Goal: Obtain resource: Obtain resource

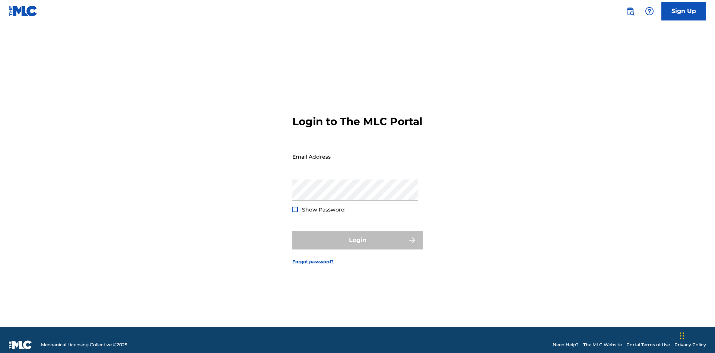
scroll to position [10, 0]
click at [355, 153] on input "Email Address" at bounding box center [355, 156] width 126 height 21
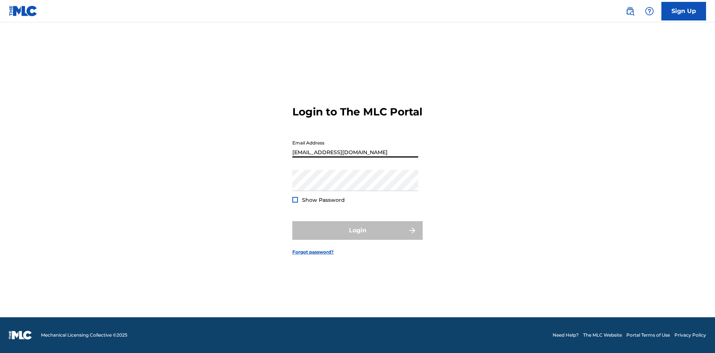
type input "[EMAIL_ADDRESS][DOMAIN_NAME]"
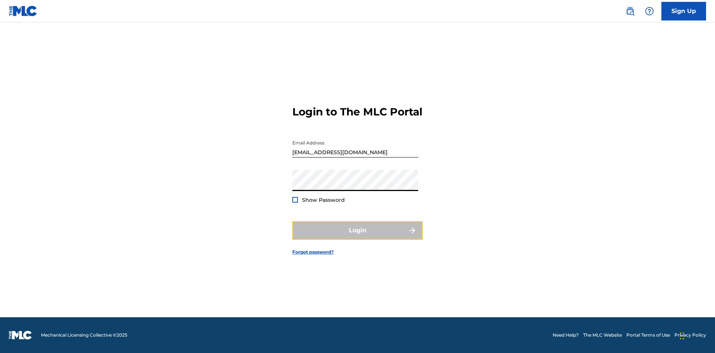
click at [358, 237] on button "Login" at bounding box center [357, 230] width 130 height 19
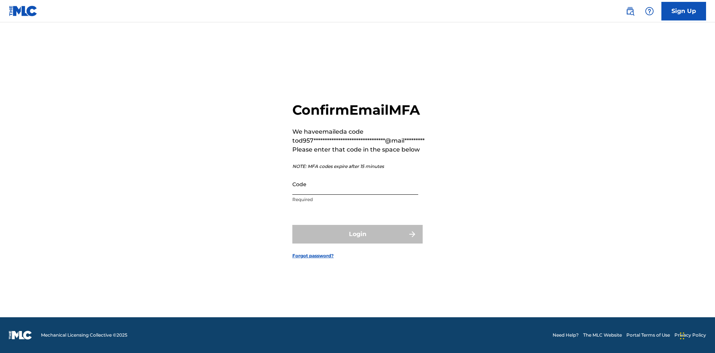
click at [355, 184] on input "Code" at bounding box center [355, 184] width 126 height 21
type input "118523"
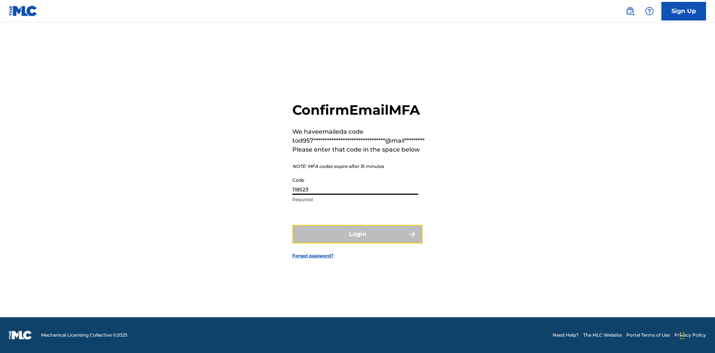
click at [358, 234] on button "Login" at bounding box center [357, 234] width 130 height 19
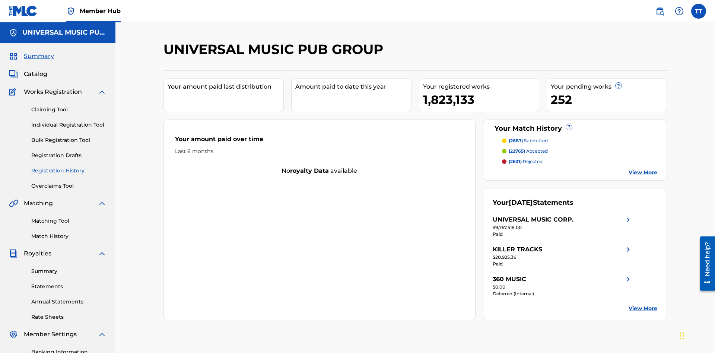
click at [69, 167] on link "Registration History" at bounding box center [68, 171] width 75 height 8
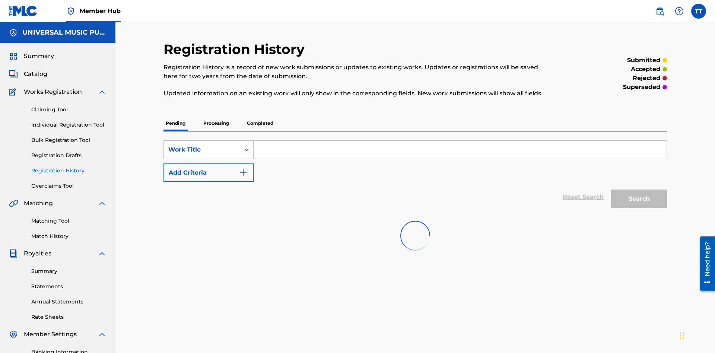
click at [216, 115] on p "Processing" at bounding box center [216, 123] width 30 height 16
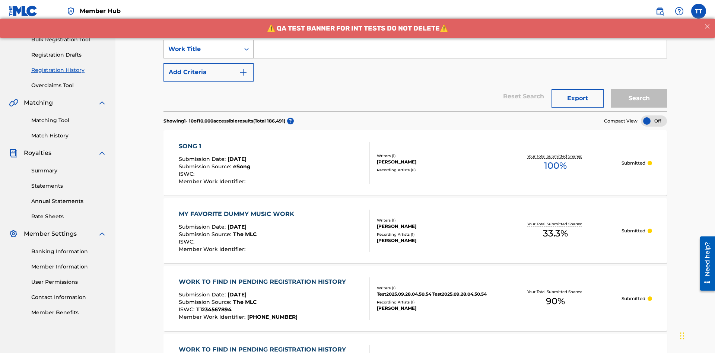
click at [202, 49] on div "Work Title" at bounding box center [201, 49] width 67 height 9
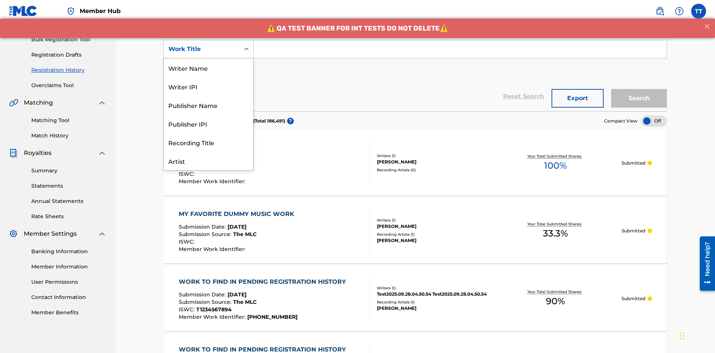
scroll to position [37, 0]
click at [209, 142] on div "ISRC" at bounding box center [208, 142] width 89 height 19
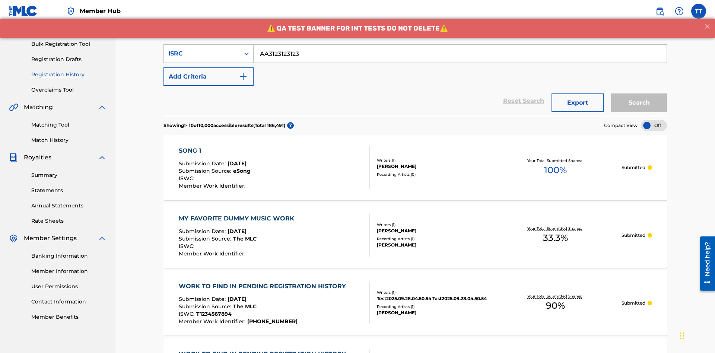
type input "AA3123123123"
click at [639, 93] on button "Search" at bounding box center [639, 102] width 56 height 19
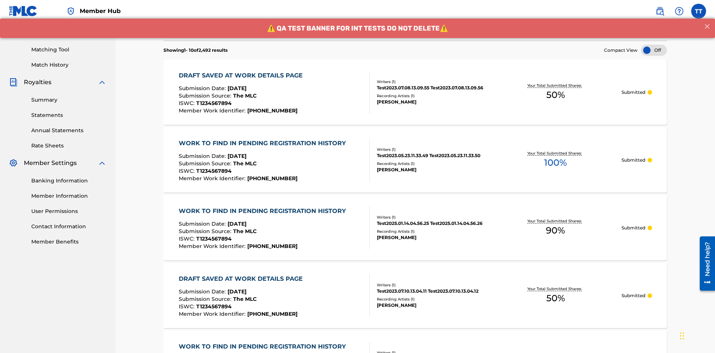
scroll to position [145, 0]
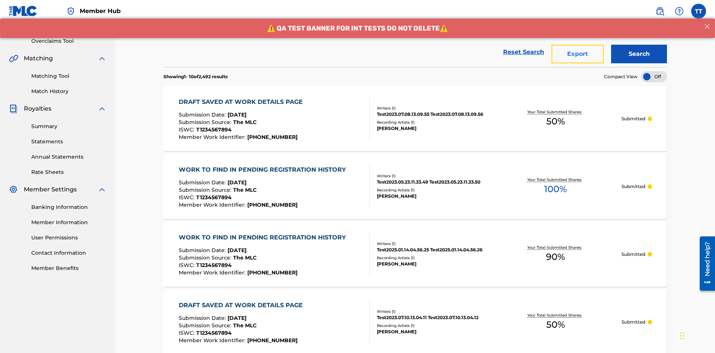
click at [578, 54] on button "Export" at bounding box center [578, 54] width 52 height 19
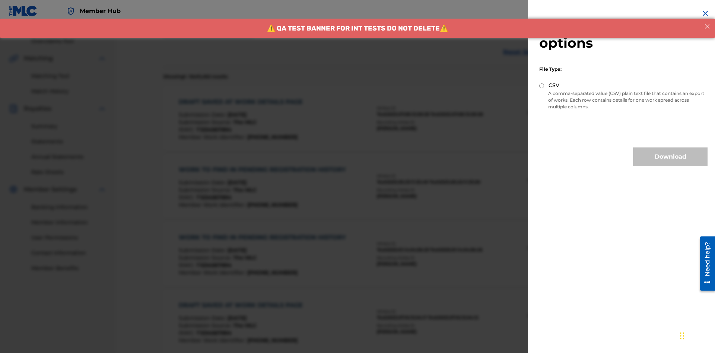
click at [542, 86] on input "CSV" at bounding box center [541, 85] width 5 height 5
radio input "true"
click at [670, 157] on button "Download" at bounding box center [670, 157] width 74 height 19
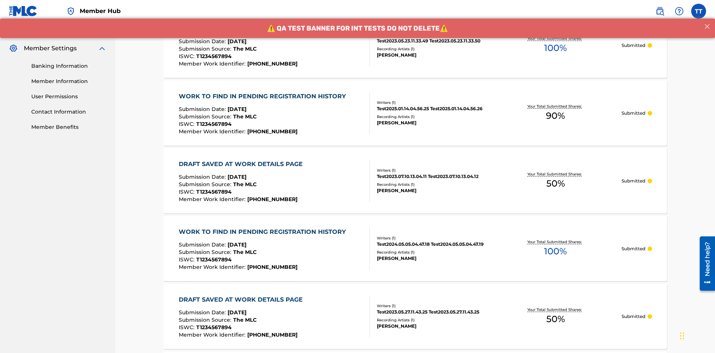
scroll to position [0, 0]
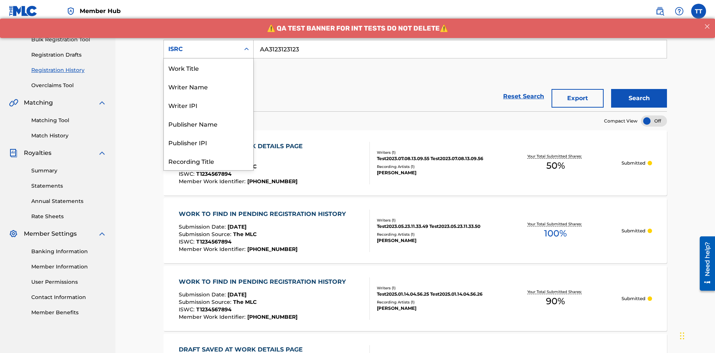
scroll to position [37, 0]
click at [209, 124] on div "Recording Title" at bounding box center [208, 123] width 89 height 19
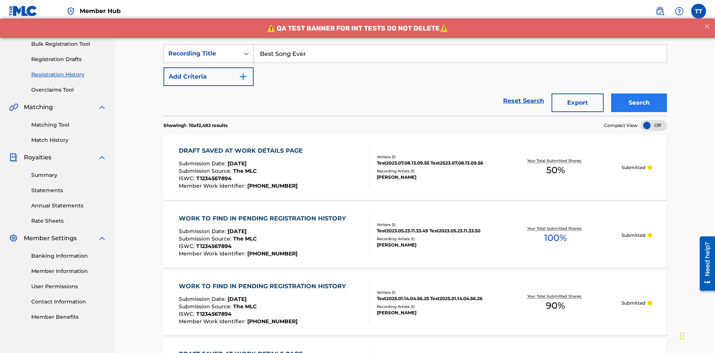
type input "Best Song Ever"
click at [639, 93] on button "Search" at bounding box center [639, 102] width 56 height 19
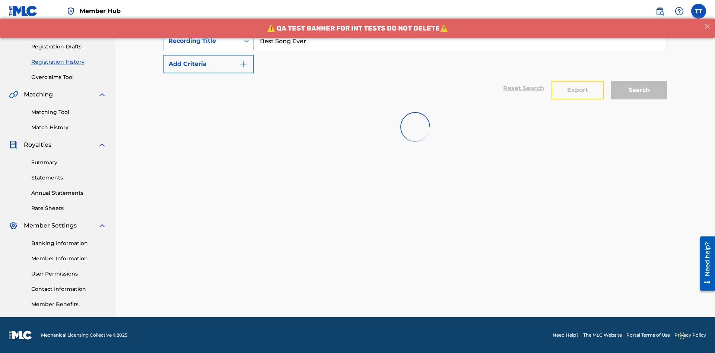
click at [578, 81] on button "Export" at bounding box center [578, 90] width 52 height 19
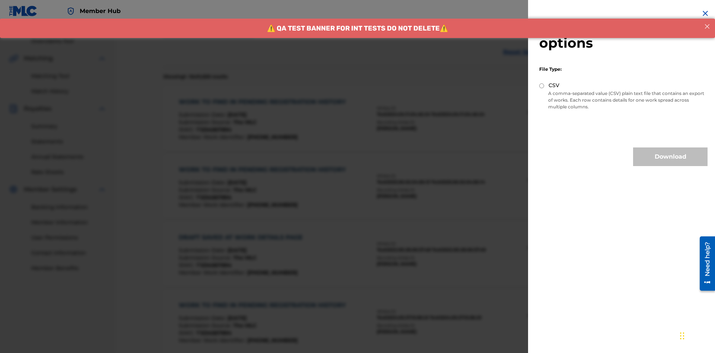
click at [542, 86] on input "CSV" at bounding box center [541, 85] width 5 height 5
radio input "true"
click at [670, 157] on button "Download" at bounding box center [670, 157] width 74 height 19
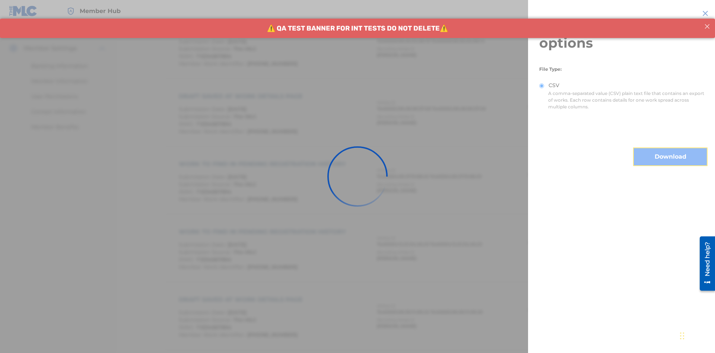
scroll to position [197, 0]
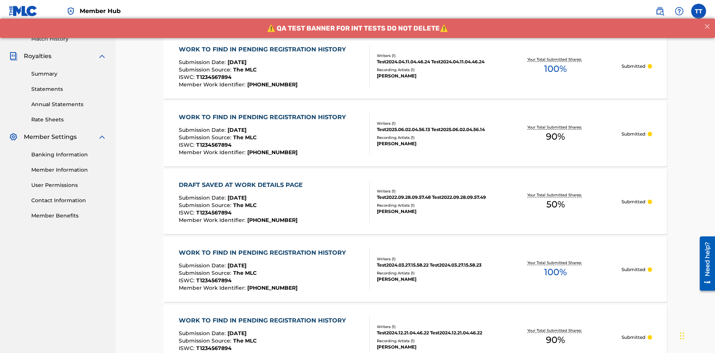
click at [263, 49] on div "WORK TO FIND IN PENDING REGISTRATION HISTORY" at bounding box center [264, 49] width 171 height 9
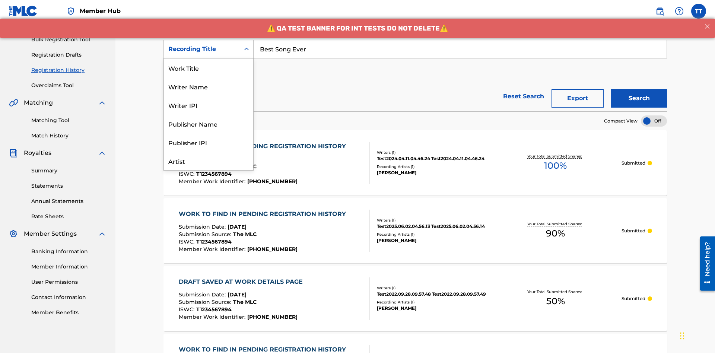
scroll to position [37, 0]
click at [209, 40] on div "Work Title" at bounding box center [208, 30] width 89 height 19
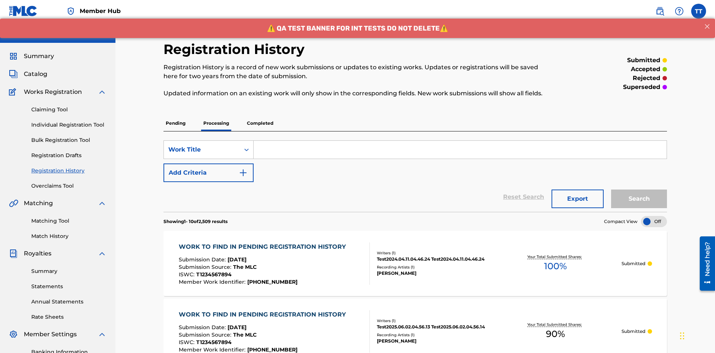
scroll to position [96, 0]
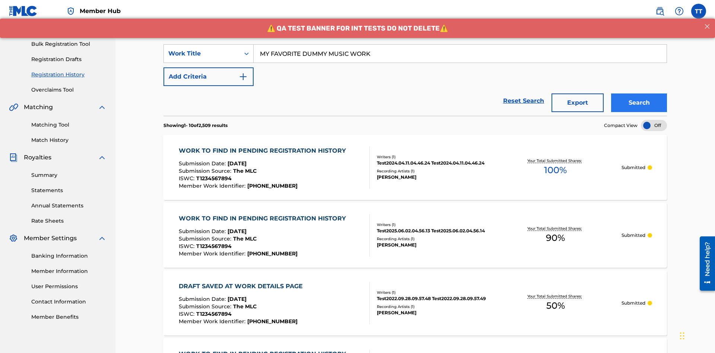
type input "MY FAVORITE DUMMY MUSIC WORK"
click at [639, 93] on button "Search" at bounding box center [639, 102] width 56 height 19
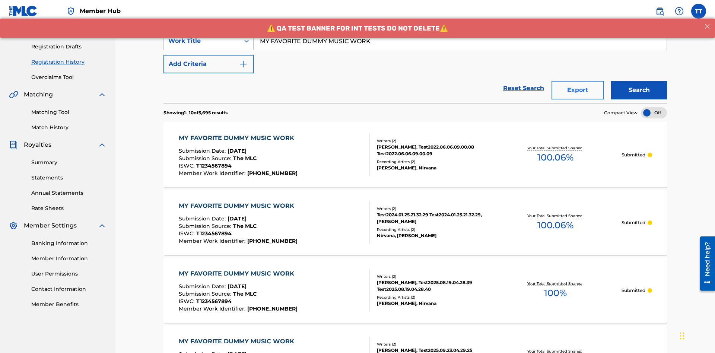
click at [578, 81] on button "Export" at bounding box center [578, 90] width 52 height 19
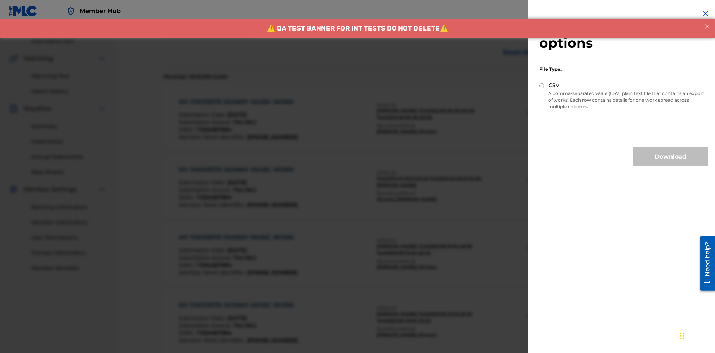
click at [542, 86] on input "CSV" at bounding box center [541, 85] width 5 height 5
radio input "true"
click at [670, 157] on button "Download" at bounding box center [670, 157] width 74 height 19
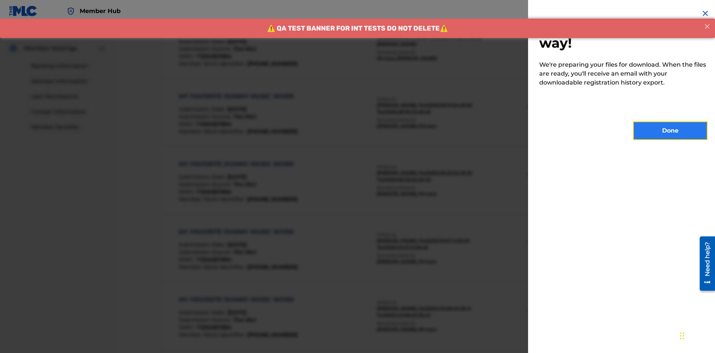
click at [670, 131] on button "Done" at bounding box center [670, 130] width 74 height 19
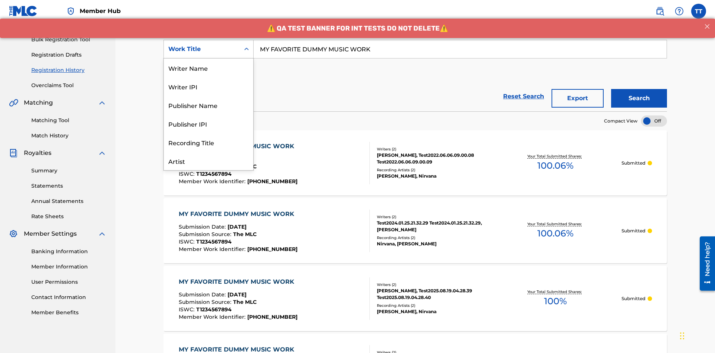
scroll to position [37, 0]
click at [209, 40] on div "Writer Name" at bounding box center [208, 30] width 89 height 19
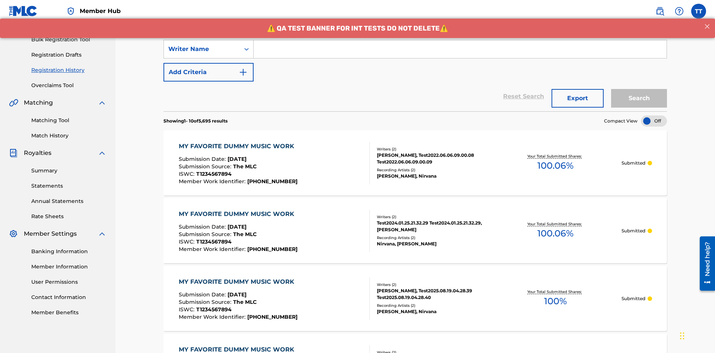
scroll to position [0, 0]
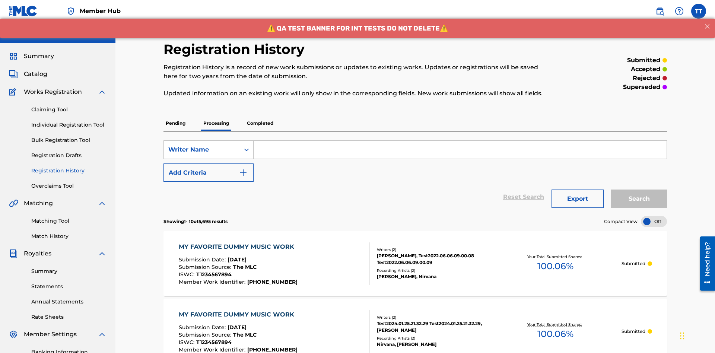
click at [460, 141] on input "Search Form" at bounding box center [460, 150] width 413 height 18
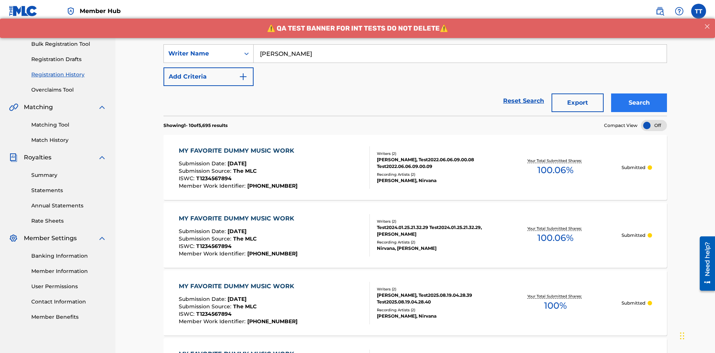
type input "BERKOWITZ"
click at [639, 93] on button "Search" at bounding box center [639, 102] width 56 height 19
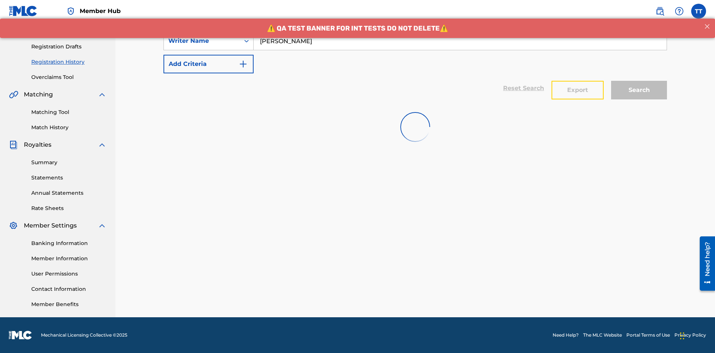
click at [578, 81] on button "Export" at bounding box center [578, 90] width 52 height 19
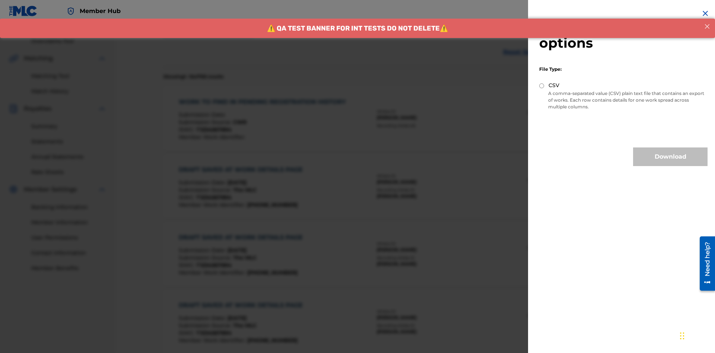
click at [542, 86] on input "CSV" at bounding box center [541, 85] width 5 height 5
radio input "true"
click at [670, 157] on button "Download" at bounding box center [670, 157] width 74 height 19
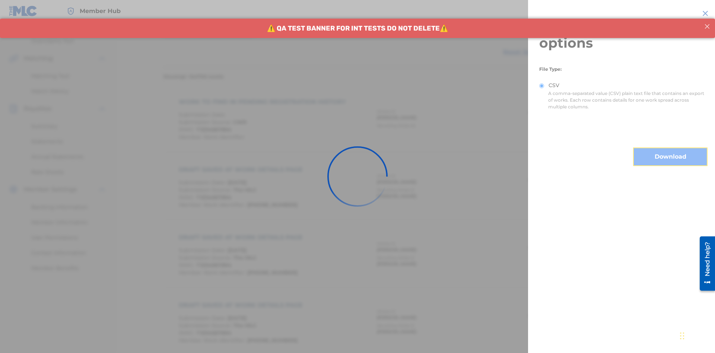
scroll to position [286, 0]
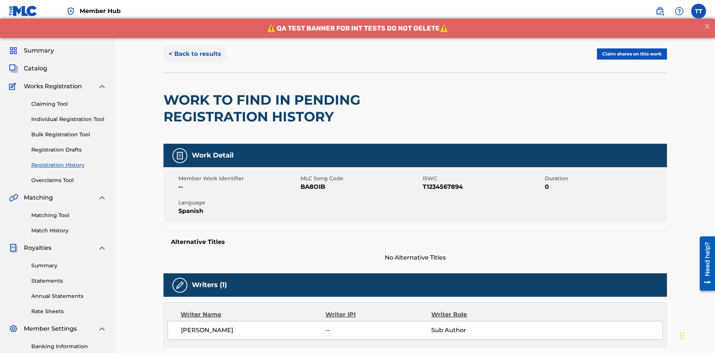
click at [194, 54] on button "< Back to results" at bounding box center [195, 54] width 63 height 19
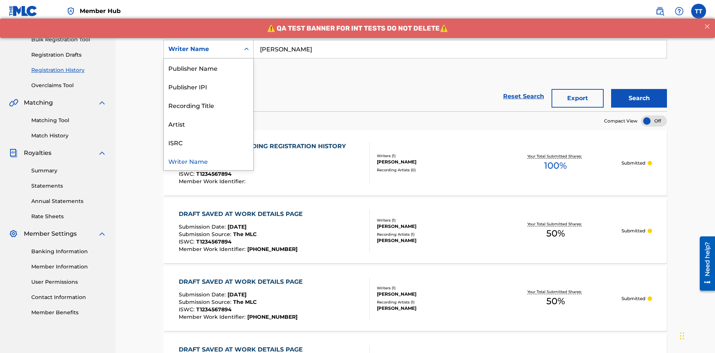
click at [209, 58] on div "Writer IPI" at bounding box center [208, 49] width 89 height 19
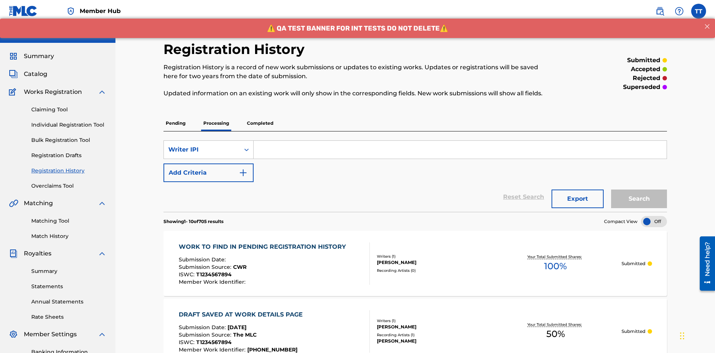
click at [460, 141] on input "Search Form" at bounding box center [460, 150] width 413 height 18
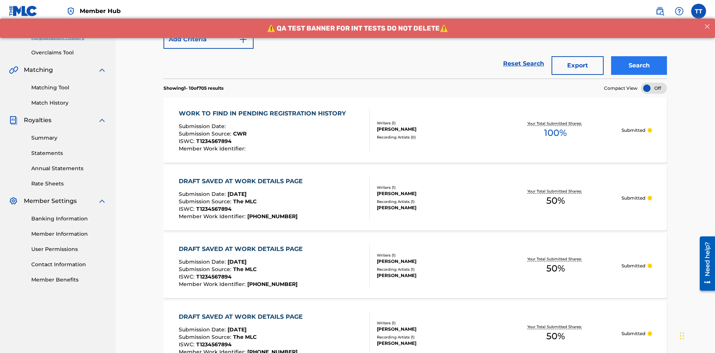
type input "00741807247"
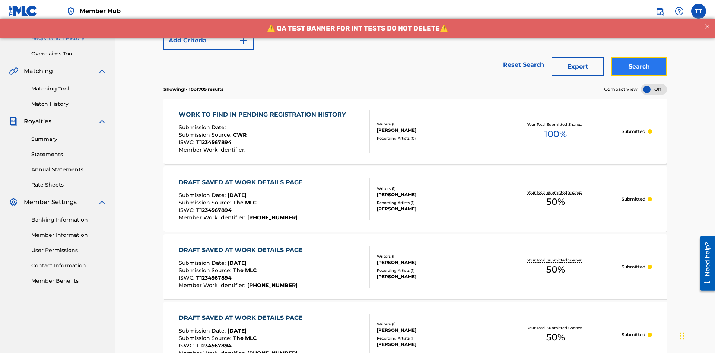
click at [639, 57] on button "Search" at bounding box center [639, 66] width 56 height 19
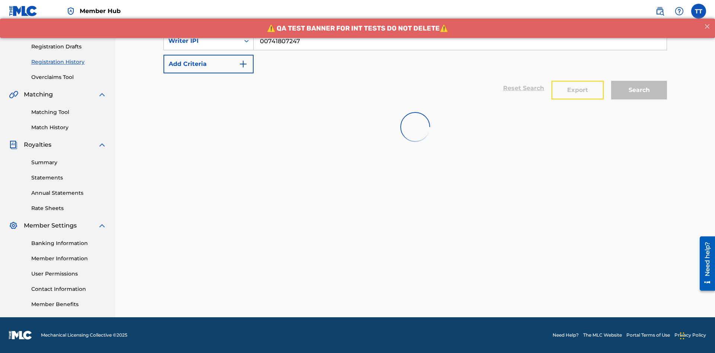
click at [578, 81] on button "Export" at bounding box center [578, 90] width 52 height 19
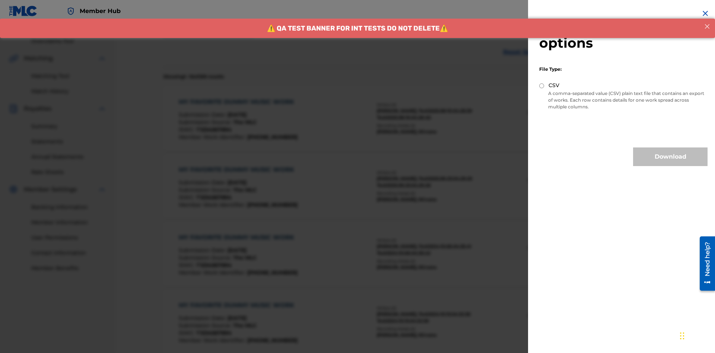
click at [542, 86] on input "CSV" at bounding box center [541, 85] width 5 height 5
radio input "true"
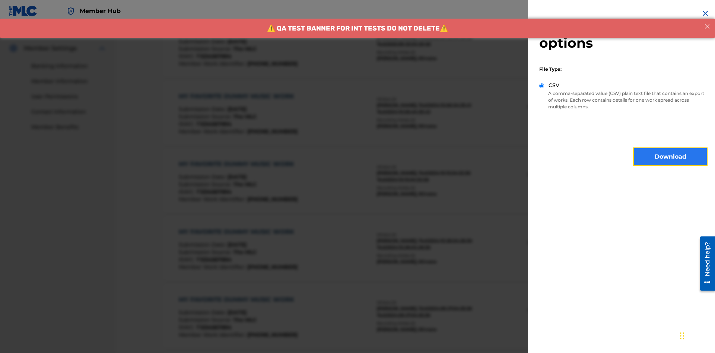
click at [670, 157] on button "Download" at bounding box center [670, 157] width 74 height 19
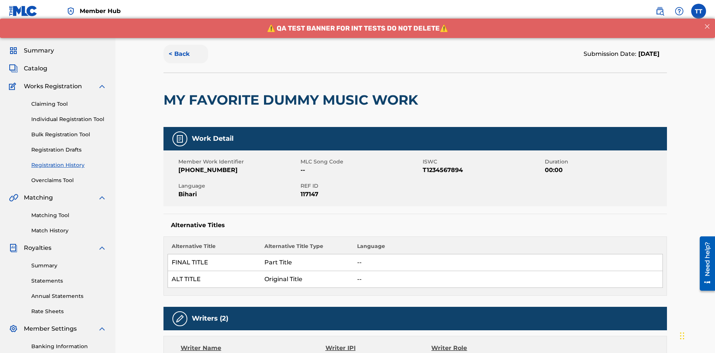
click at [186, 54] on button "< Back" at bounding box center [186, 54] width 45 height 19
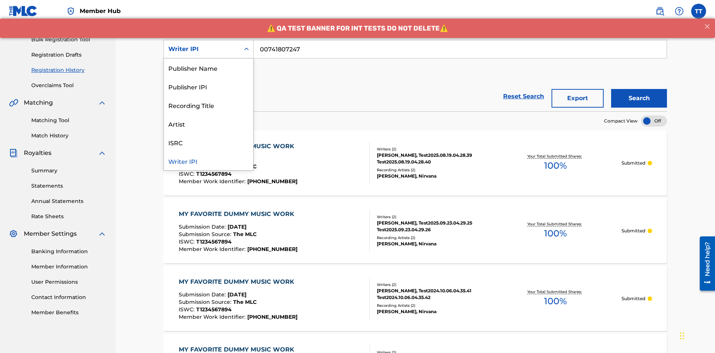
click at [209, 68] on div "Publisher Name" at bounding box center [208, 67] width 89 height 19
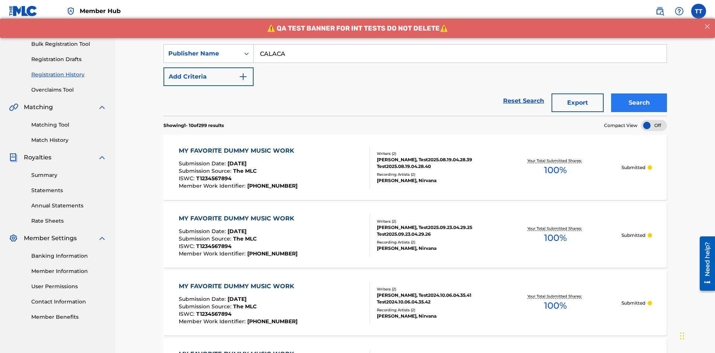
type input "CALACA"
click at [639, 93] on button "Search" at bounding box center [639, 102] width 56 height 19
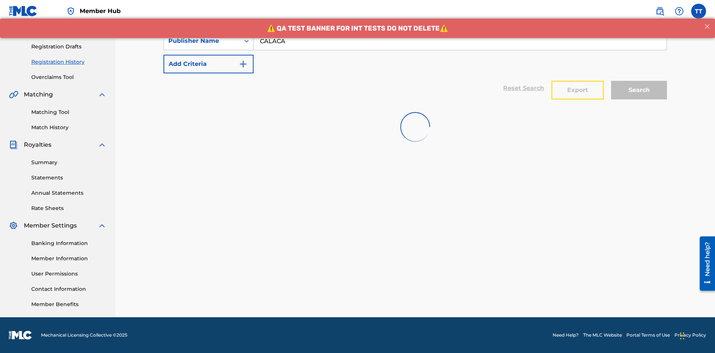
click at [578, 81] on button "Export" at bounding box center [578, 90] width 52 height 19
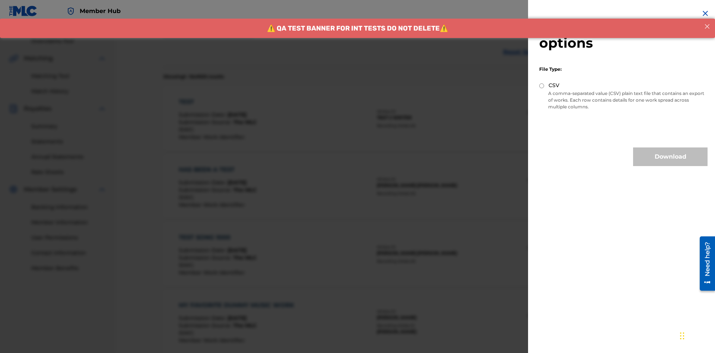
click at [542, 86] on input "CSV" at bounding box center [541, 85] width 5 height 5
radio input "true"
click at [670, 157] on button "Download" at bounding box center [670, 157] width 74 height 19
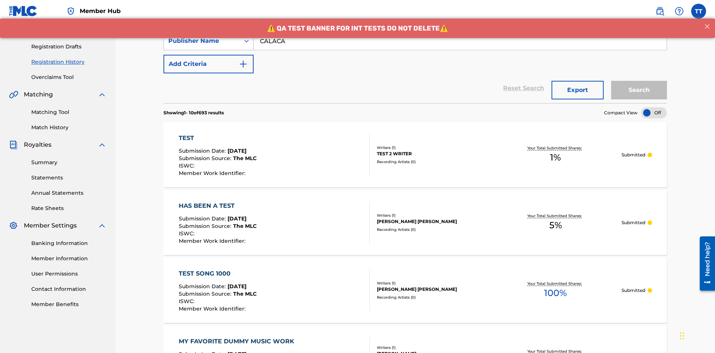
click at [202, 45] on div "Publisher Name" at bounding box center [201, 41] width 67 height 9
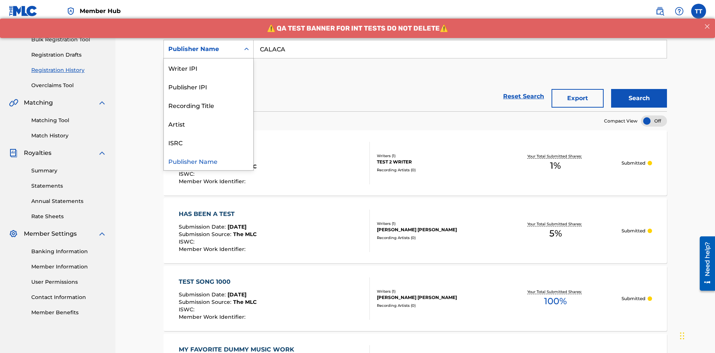
click at [209, 86] on div "Publisher IPI" at bounding box center [208, 86] width 89 height 19
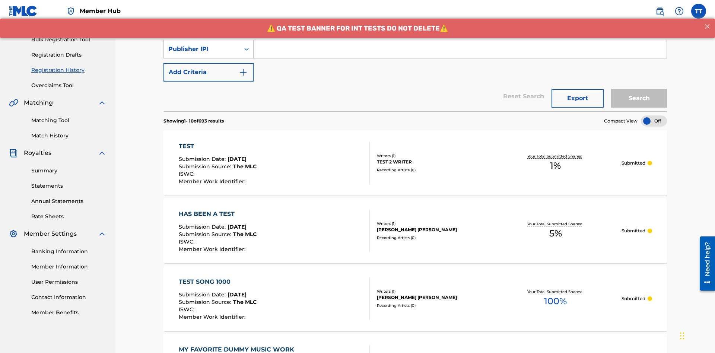
click at [460, 54] on input "Search Form" at bounding box center [460, 49] width 413 height 18
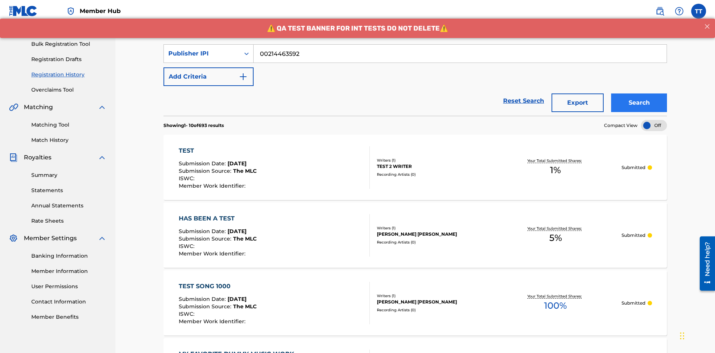
type input "00214463592"
click at [639, 93] on button "Search" at bounding box center [639, 102] width 56 height 19
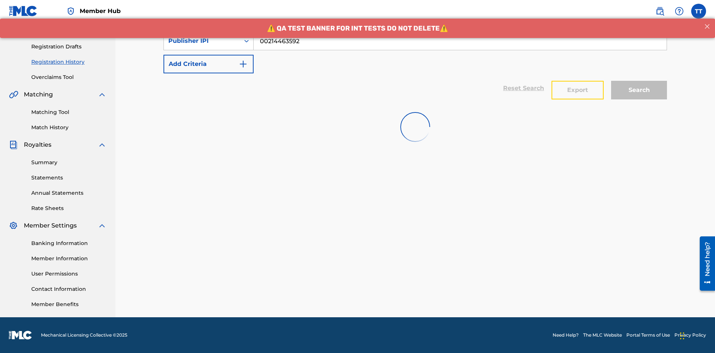
click at [578, 81] on button "Export" at bounding box center [578, 90] width 52 height 19
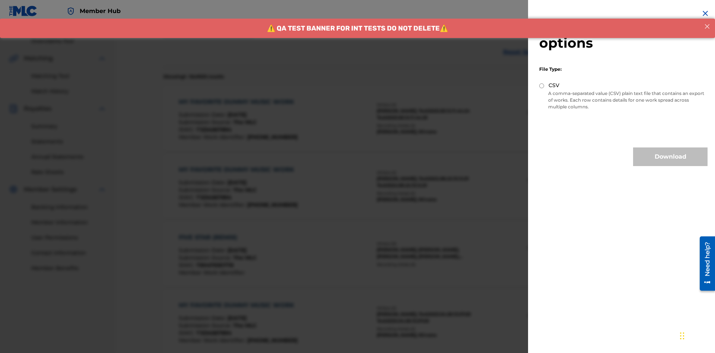
click at [542, 86] on input "CSV" at bounding box center [541, 85] width 5 height 5
radio input "true"
click at [670, 157] on button "Download" at bounding box center [670, 157] width 74 height 19
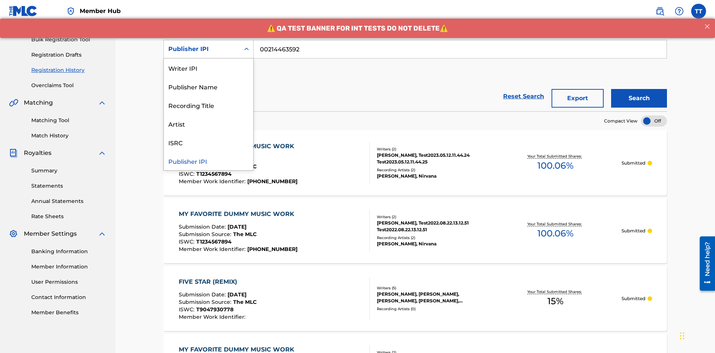
click at [209, 124] on div "Artist" at bounding box center [208, 123] width 89 height 19
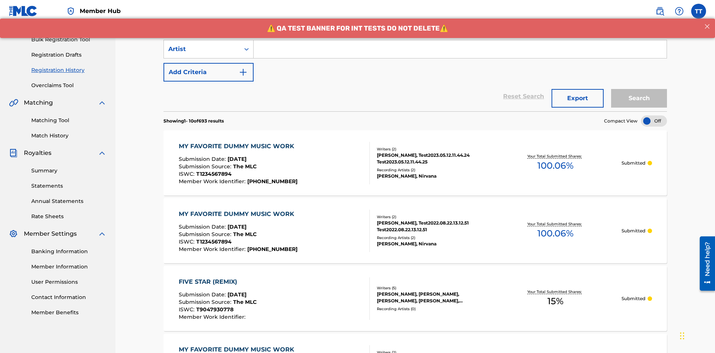
click at [460, 54] on input "Search Form" at bounding box center [460, 49] width 413 height 18
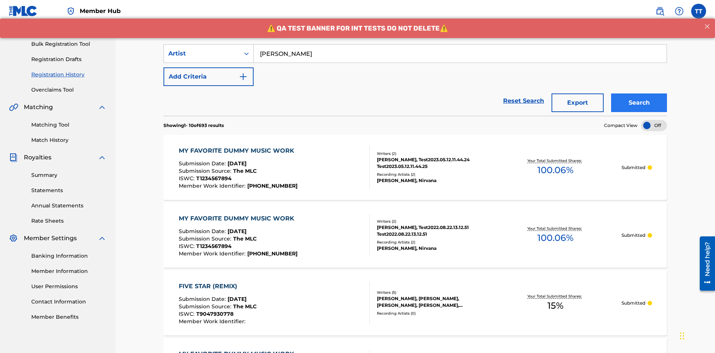
type input "Joe Lewis"
click at [639, 93] on button "Search" at bounding box center [639, 102] width 56 height 19
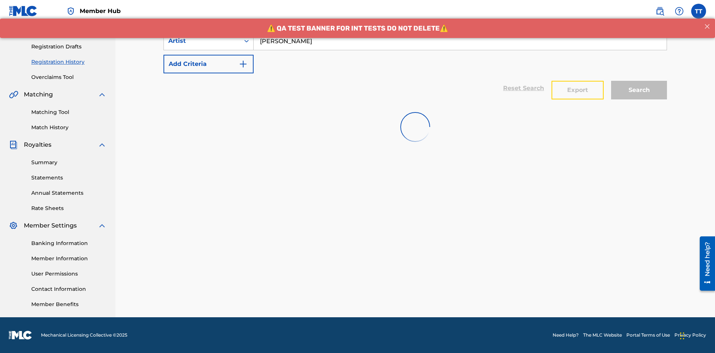
click at [578, 81] on button "Export" at bounding box center [578, 90] width 52 height 19
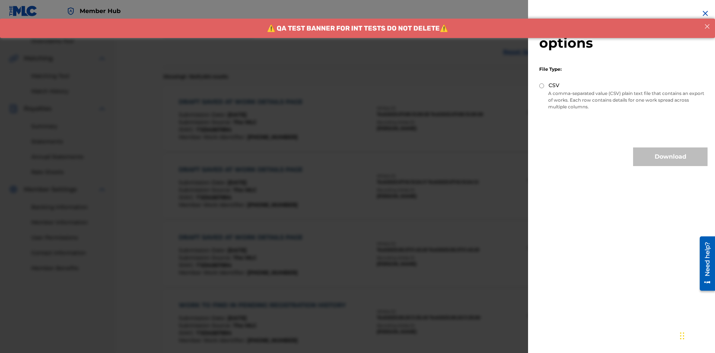
click at [542, 86] on input "CSV" at bounding box center [541, 85] width 5 height 5
radio input "true"
click at [670, 157] on button "Download" at bounding box center [670, 157] width 74 height 19
